Goal: Information Seeking & Learning: Learn about a topic

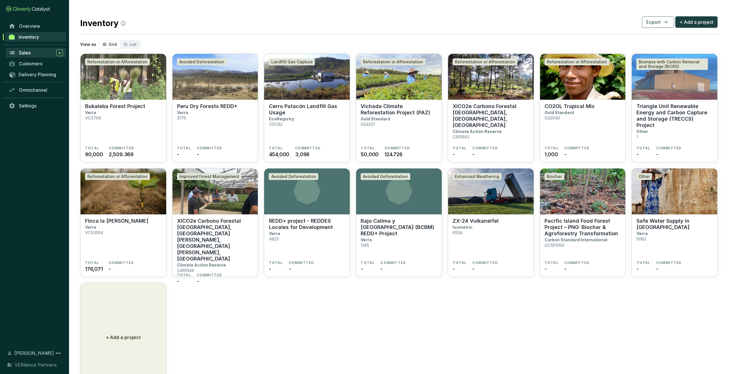
click at [28, 53] on span "Sales" at bounding box center [25, 53] width 12 height 6
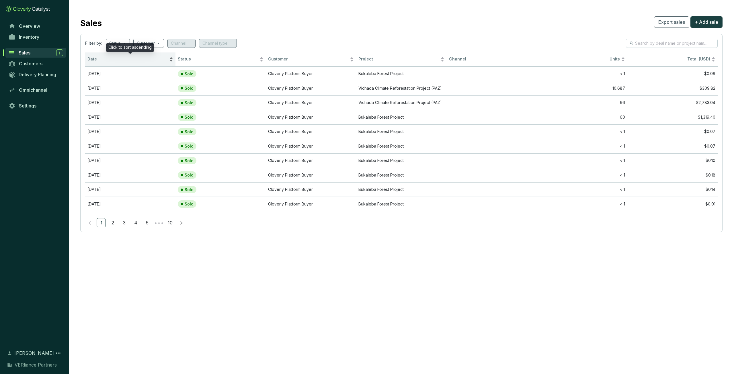
click at [97, 60] on span "Date" at bounding box center [127, 58] width 81 height 5
click at [105, 59] on span "Date" at bounding box center [127, 58] width 81 height 5
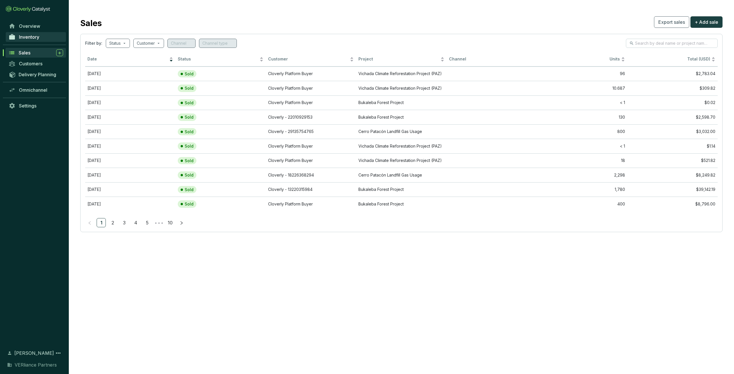
click at [38, 36] on span "Inventory" at bounding box center [29, 37] width 20 height 6
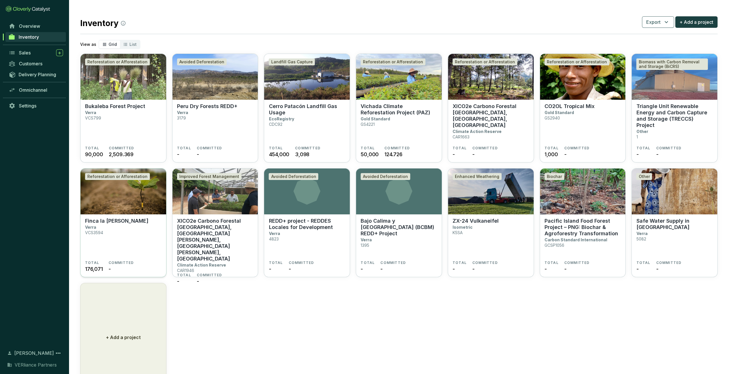
click at [138, 235] on section "Finca la [PERSON_NAME] Verra VCS3594" at bounding box center [123, 239] width 77 height 43
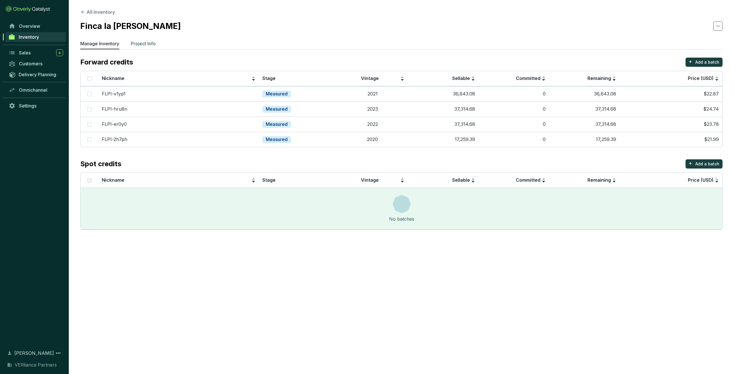
click at [144, 42] on p "Project Info" at bounding box center [143, 43] width 25 height 7
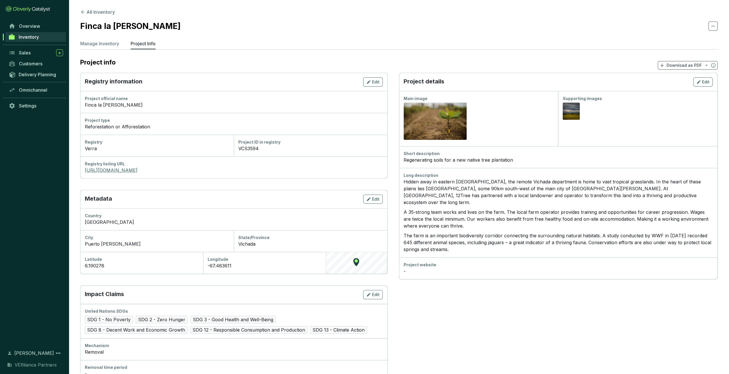
click at [172, 170] on link "https://registry.verra.org/app/projectDetail/VCS/3594" at bounding box center [234, 170] width 298 height 7
